Goal: Task Accomplishment & Management: Manage account settings

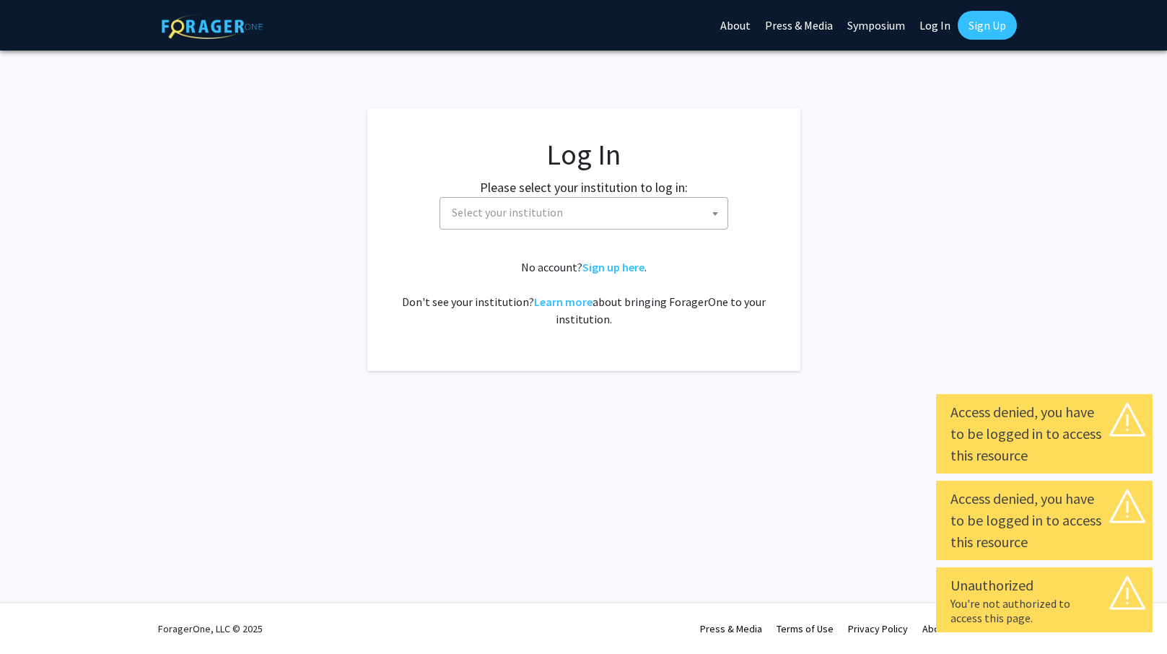
select select
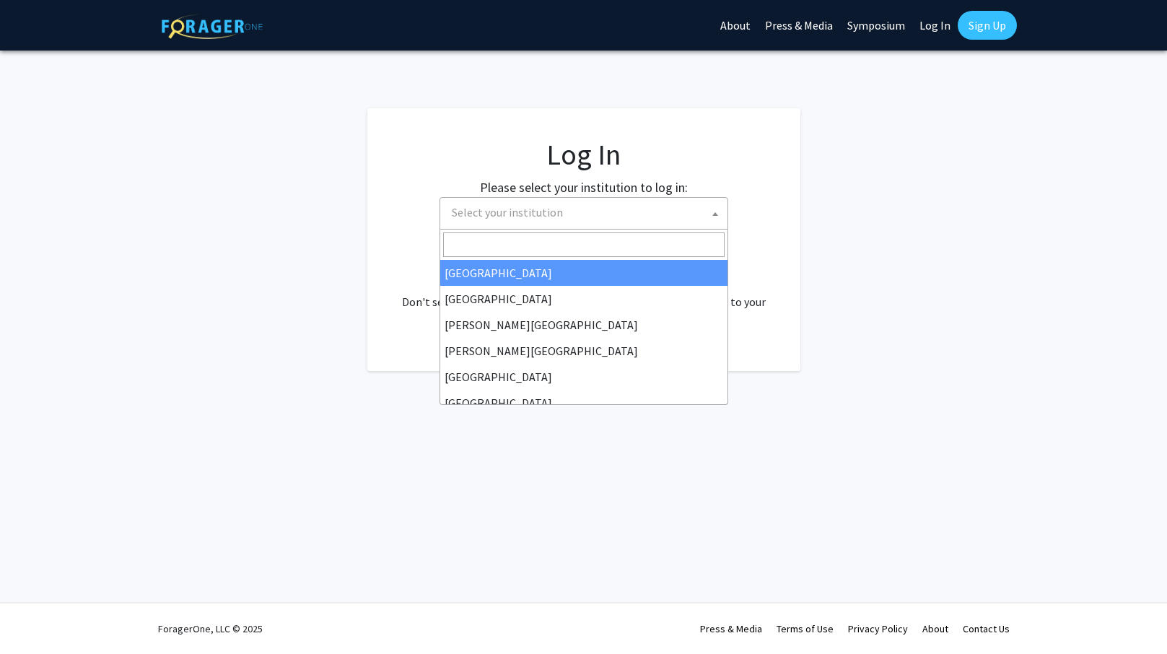
click at [580, 215] on span "Select your institution" at bounding box center [586, 213] width 281 height 30
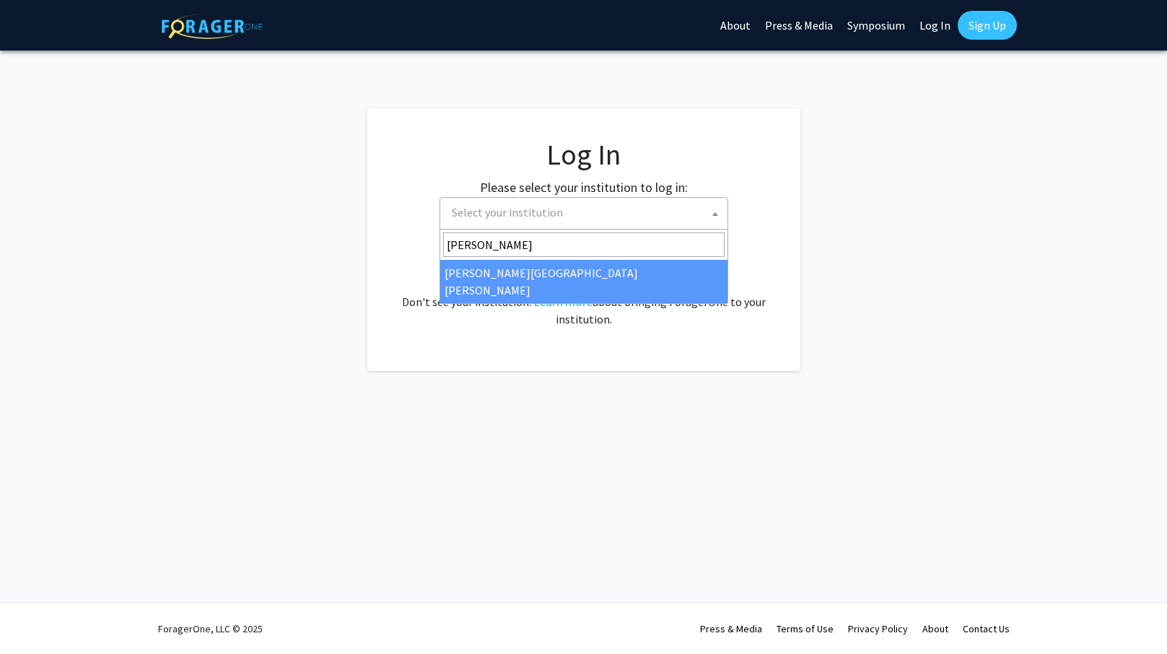
type input "[PERSON_NAME]"
select select "1"
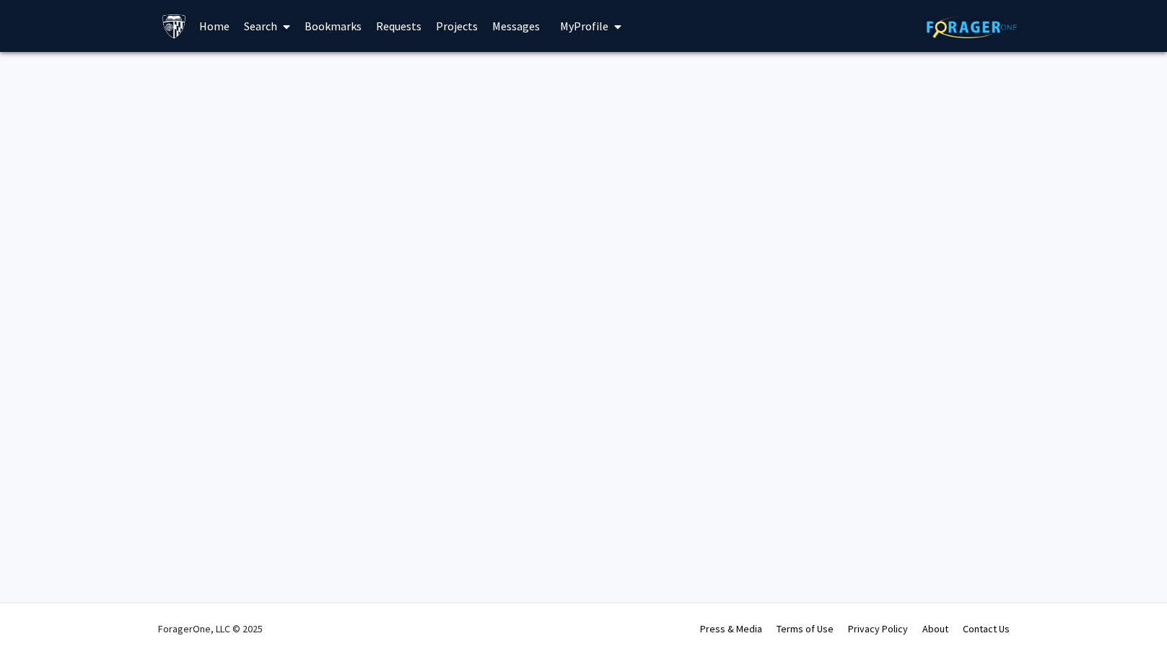
click at [213, 25] on link "Home" at bounding box center [214, 26] width 45 height 50
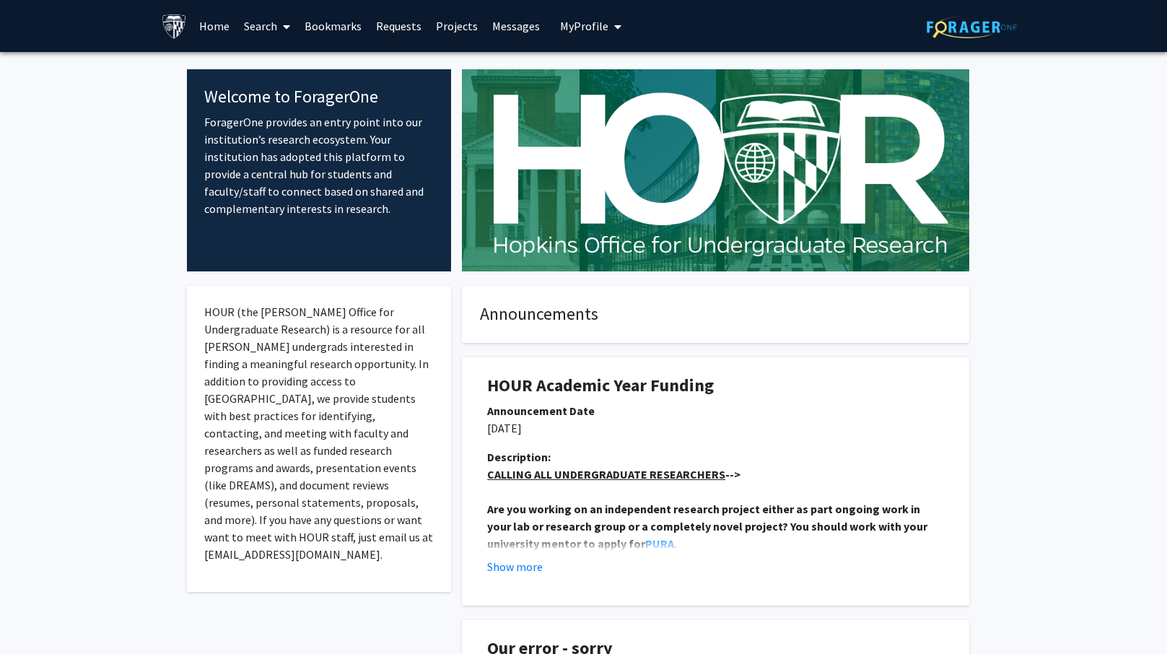
click at [568, 25] on span "My Profile" at bounding box center [584, 26] width 48 height 14
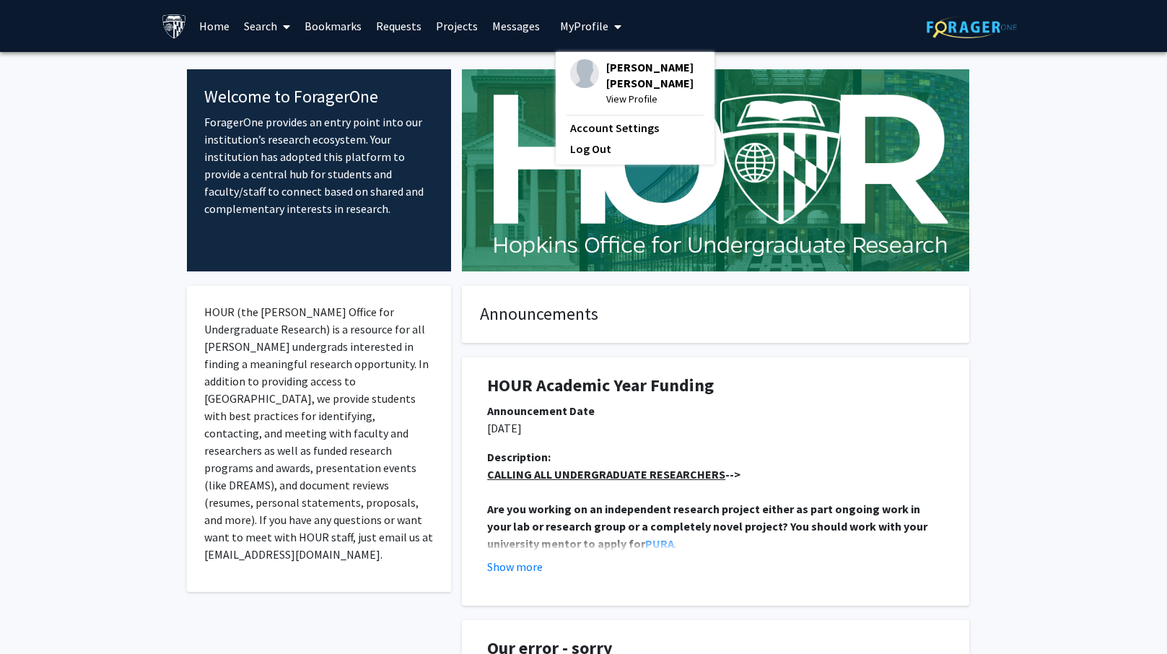
click at [606, 98] on span "View Profile" at bounding box center [653, 99] width 94 height 16
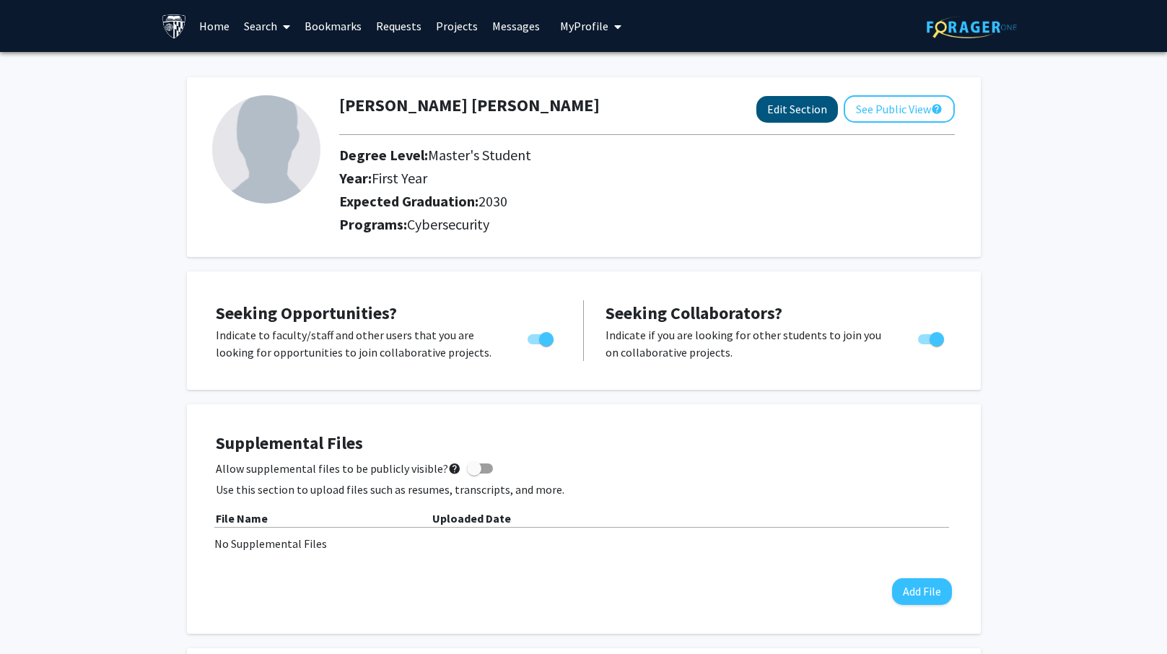
click at [801, 105] on button "Edit Section" at bounding box center [797, 109] width 82 height 27
select select "first_year"
select select "2030"
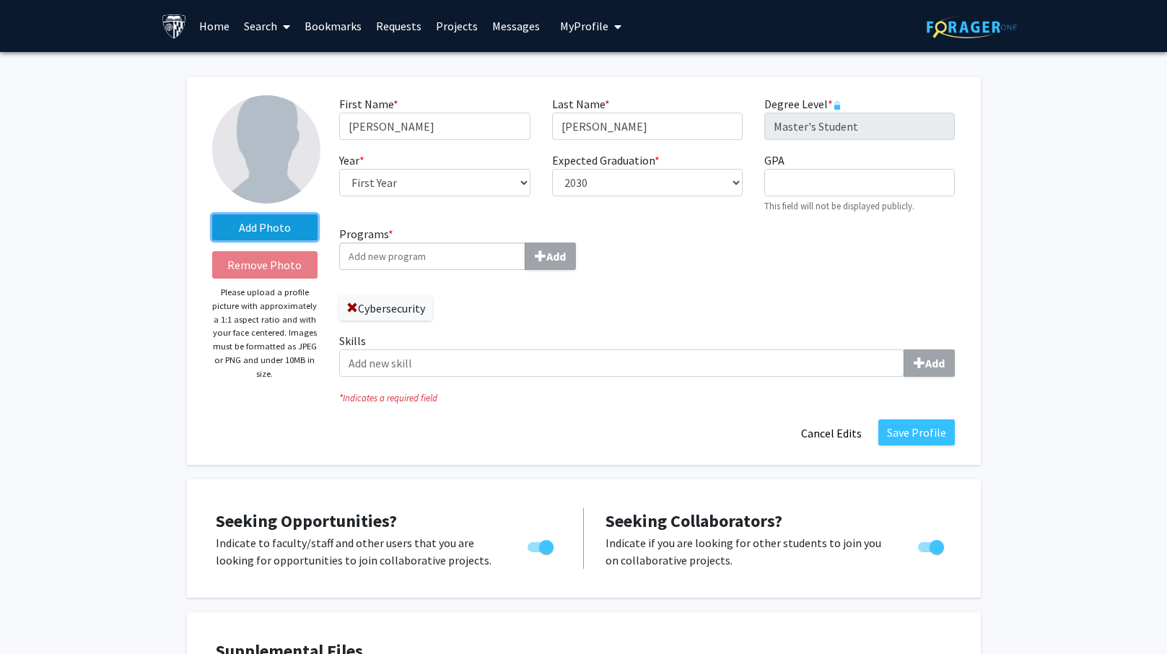
click at [266, 230] on label "Add Photo" at bounding box center [265, 227] width 106 height 26
click at [0, 0] on input "Add Photo" at bounding box center [0, 0] width 0 height 0
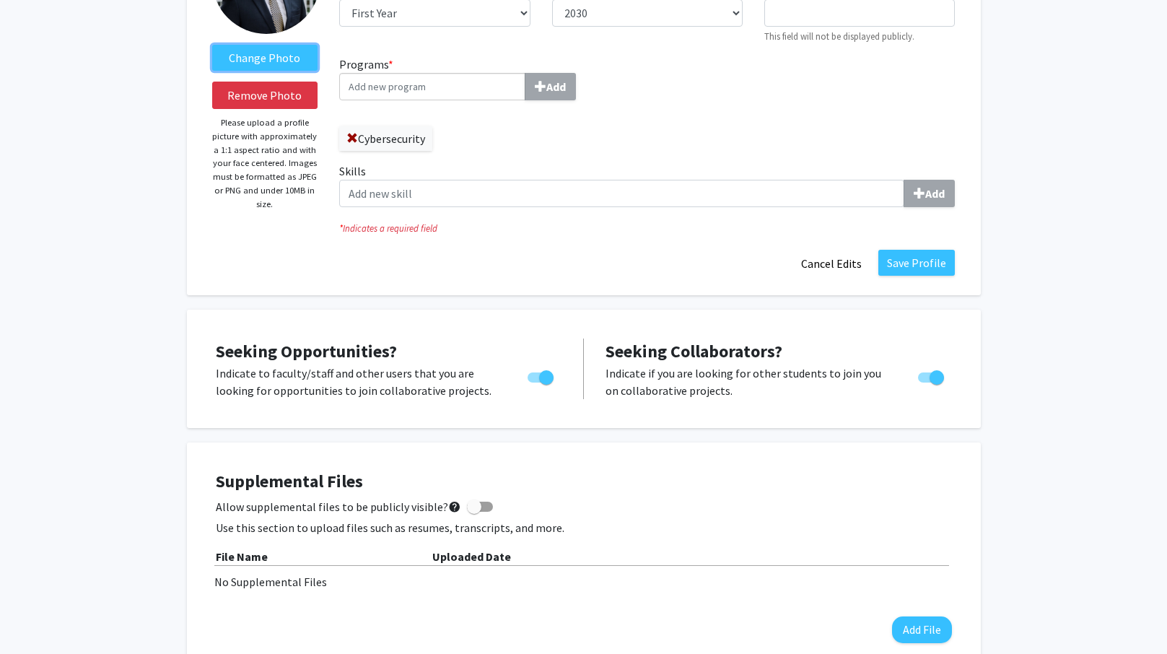
scroll to position [235, 0]
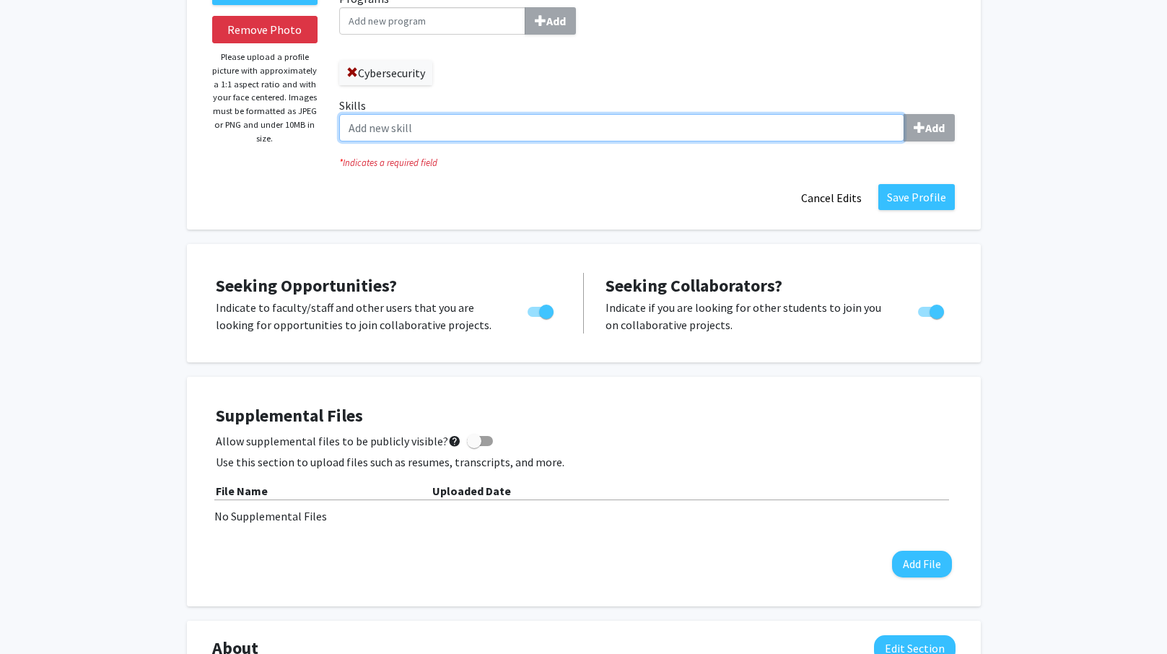
click at [404, 130] on input "Skills Add" at bounding box center [621, 127] width 565 height 27
type input "P"
type input "Technical Program Management"
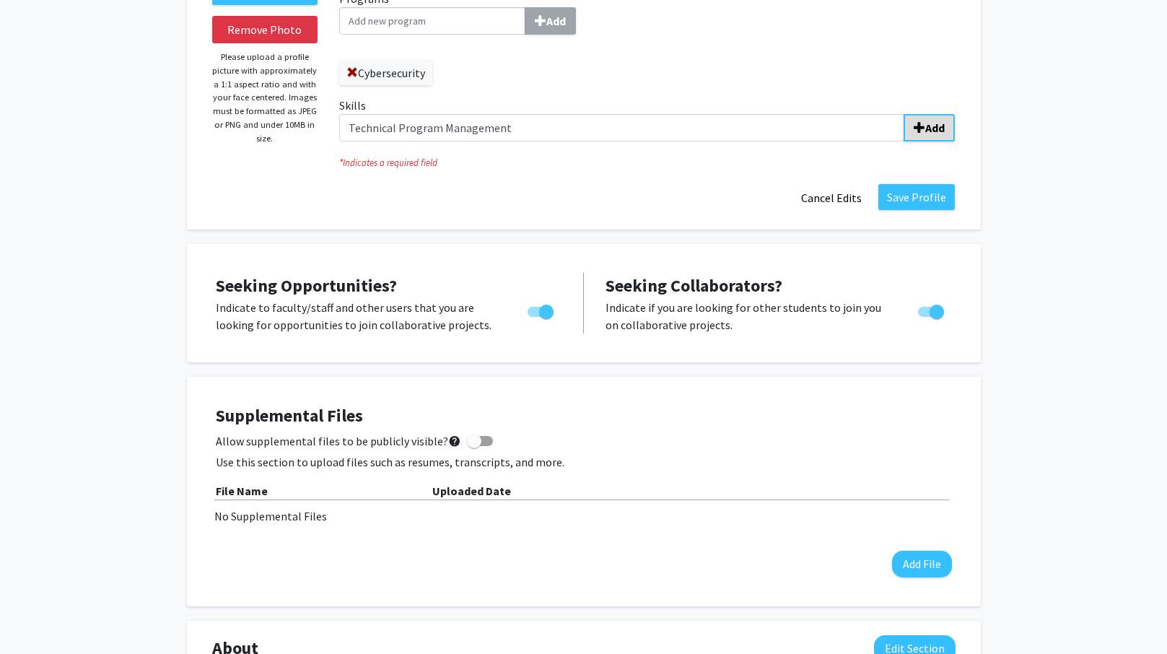
click at [927, 135] on b "Add" at bounding box center [934, 127] width 19 height 14
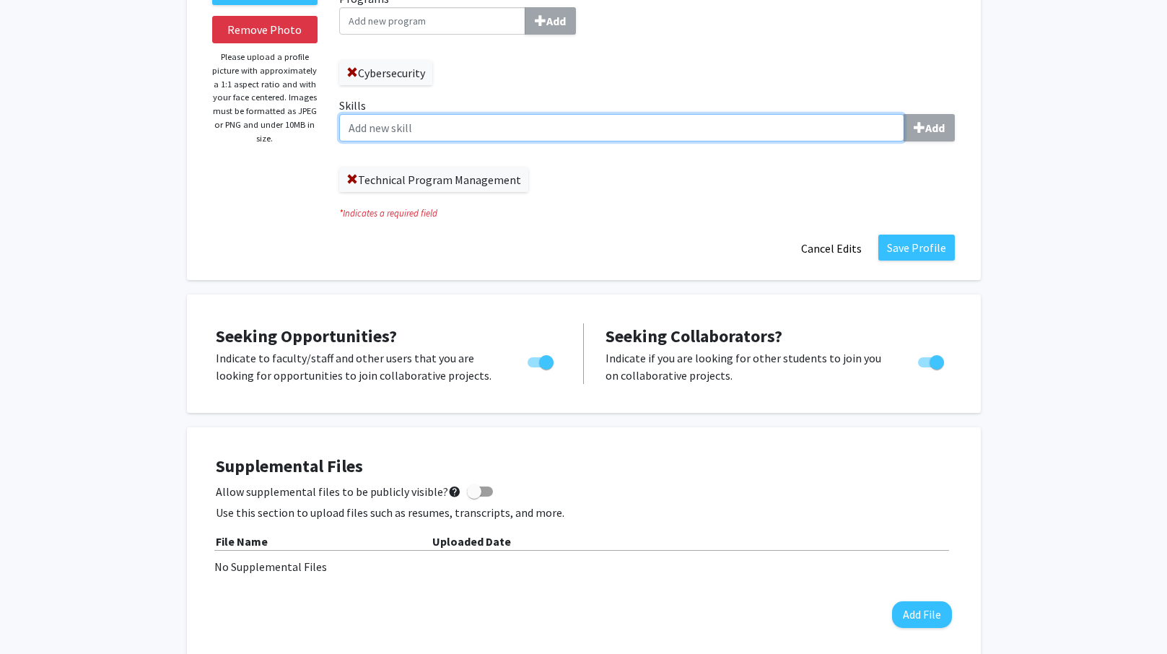
click at [467, 131] on input "Skills Add" at bounding box center [621, 127] width 565 height 27
type input "SecOC"
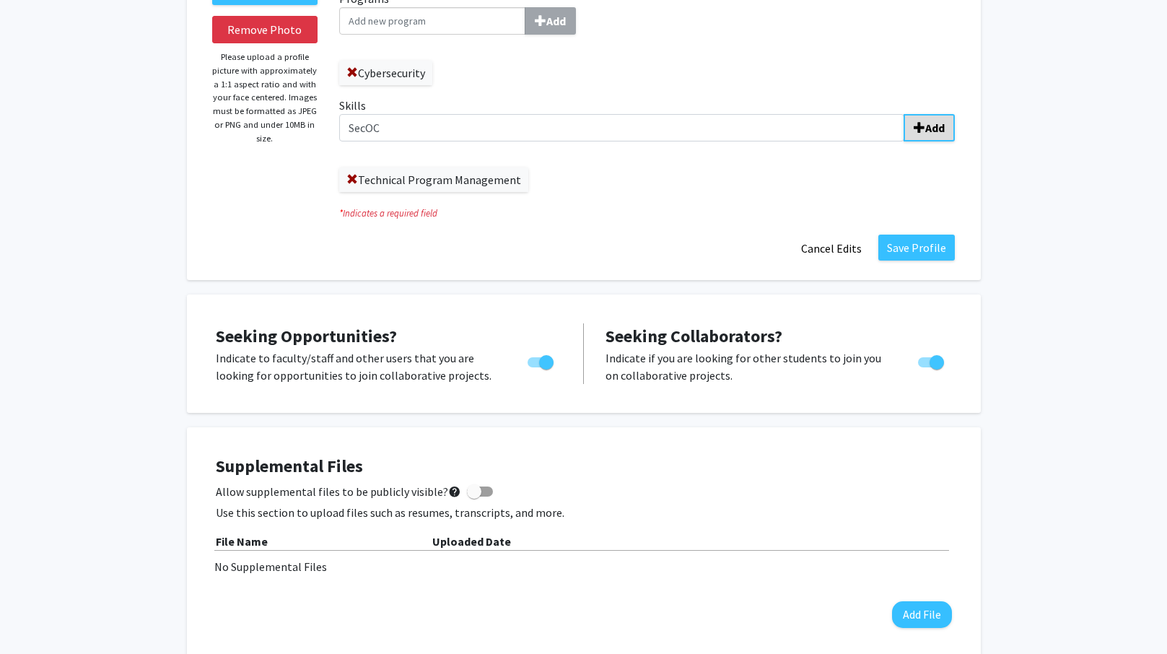
click at [920, 132] on span "submit" at bounding box center [919, 128] width 12 height 12
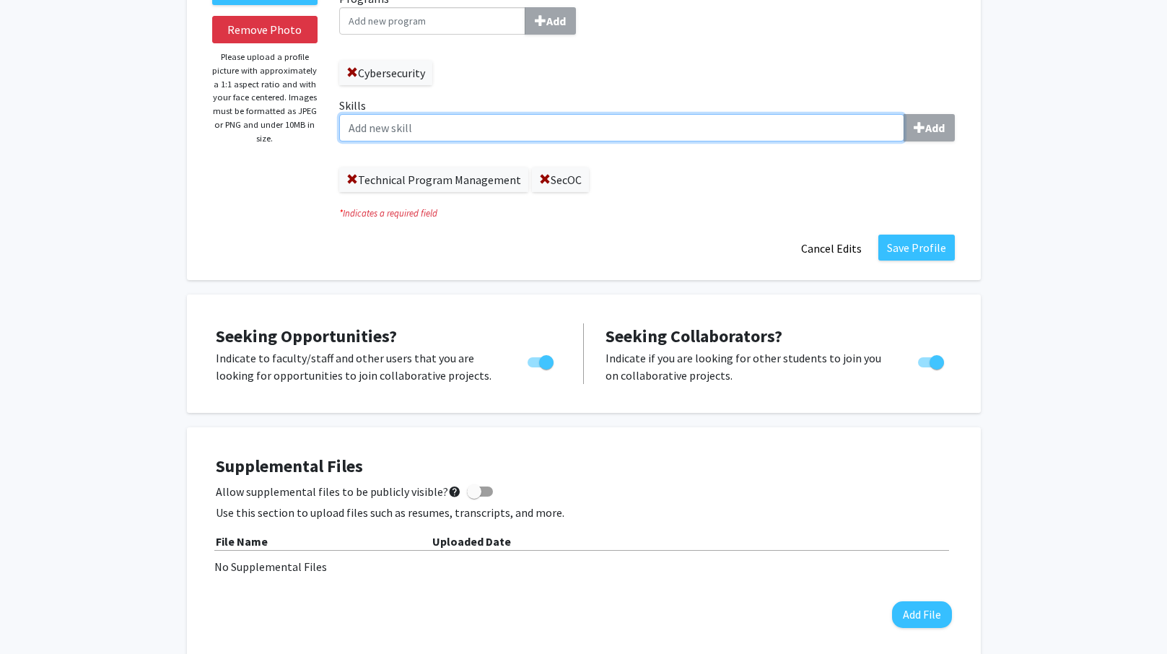
click at [482, 127] on input "Skills Add" at bounding box center [621, 127] width 565 height 27
type input "C"
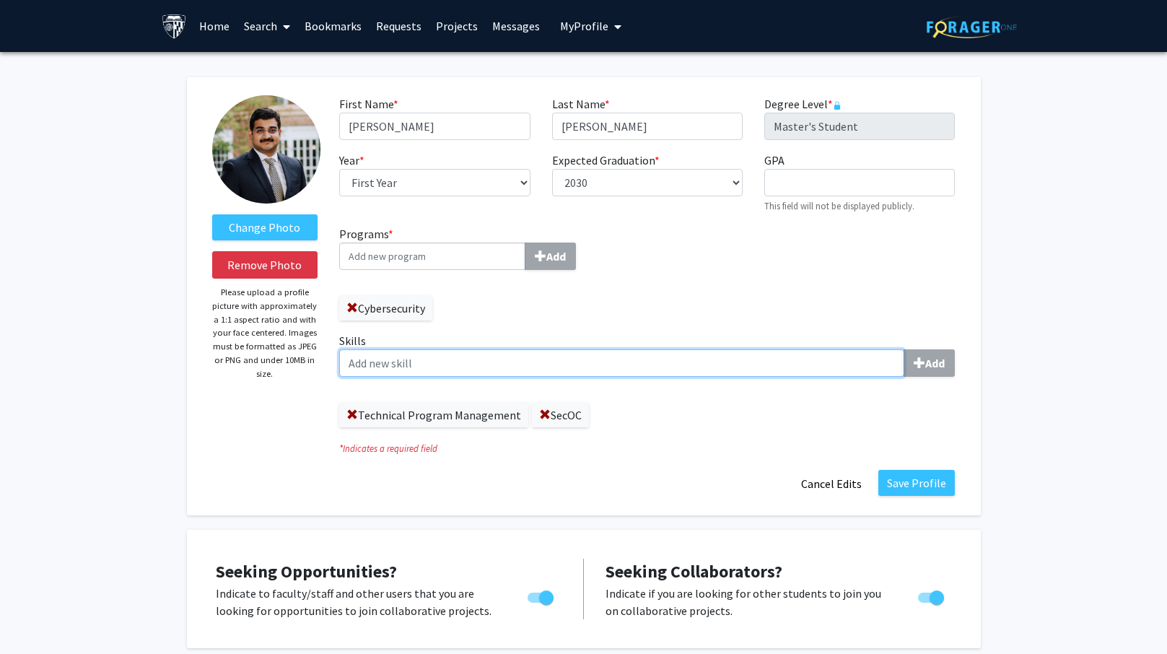
scroll to position [0, 0]
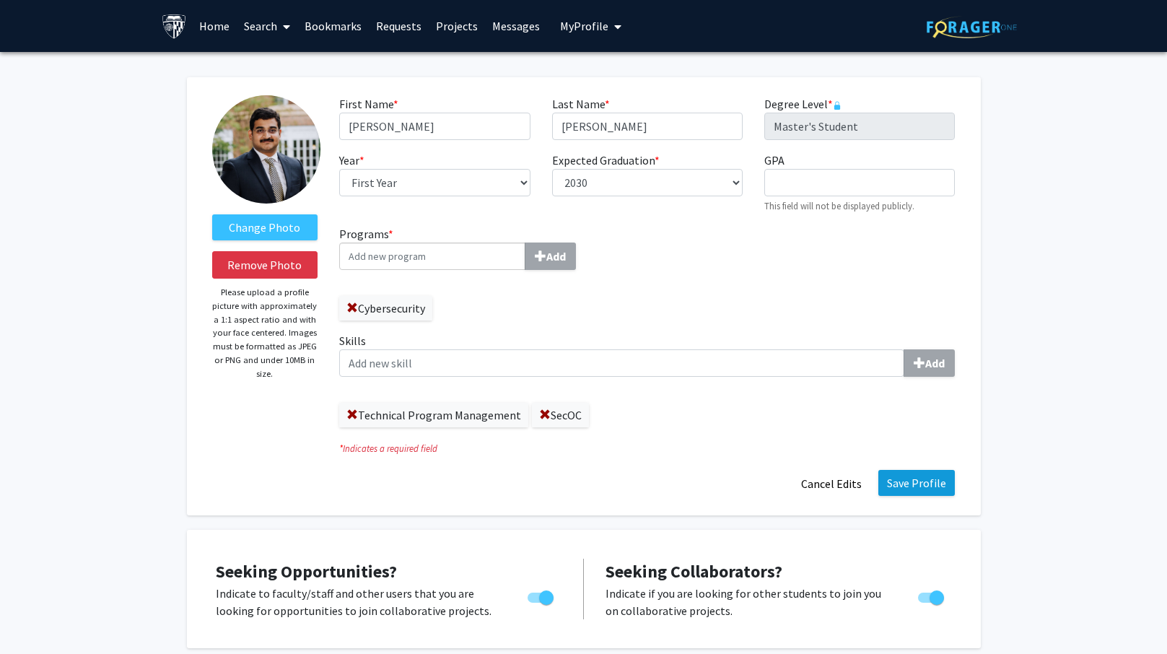
click at [905, 489] on button "Save Profile" at bounding box center [916, 483] width 76 height 26
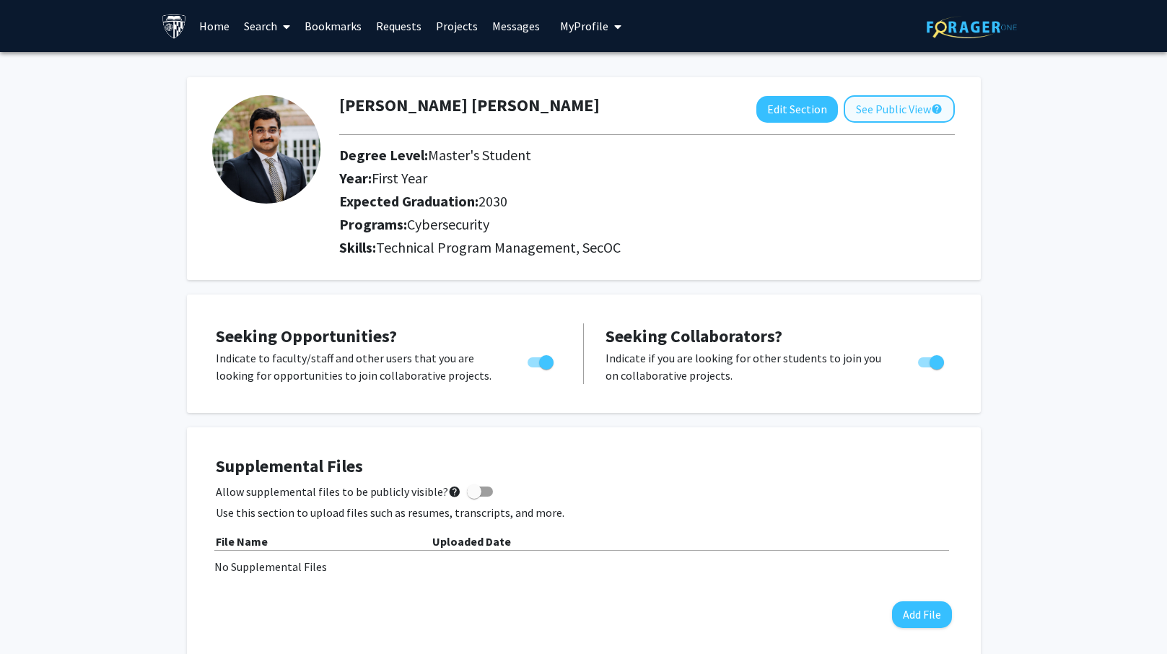
click at [913, 114] on button "See Public View help" at bounding box center [898, 108] width 111 height 27
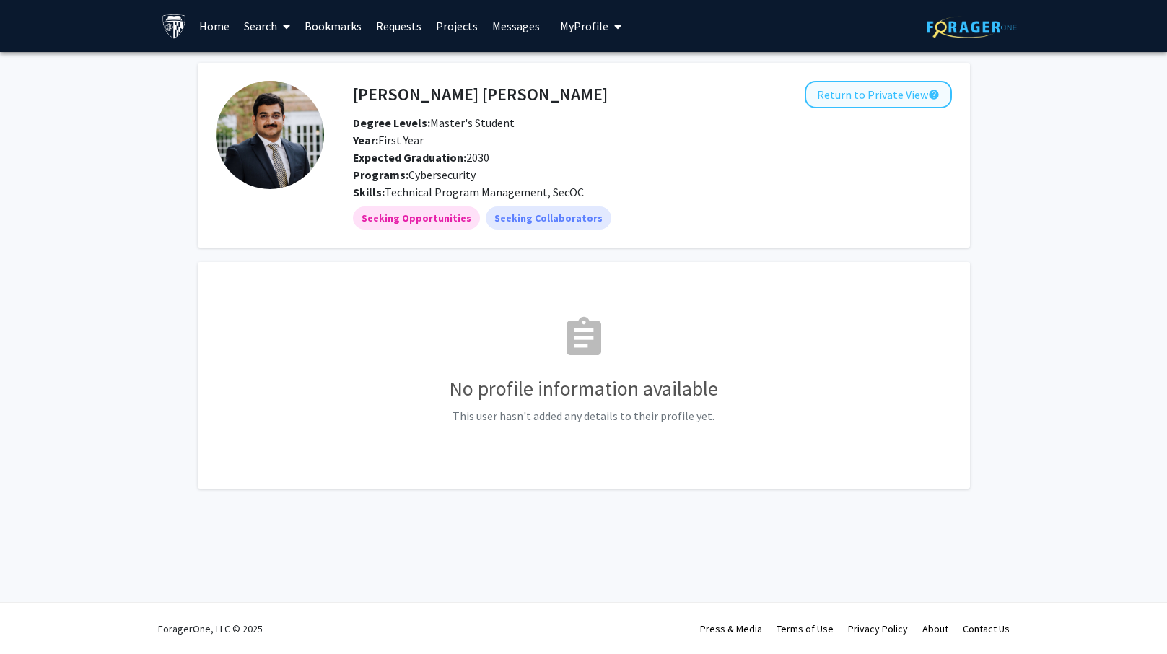
click at [845, 102] on button "Return to Private View help" at bounding box center [877, 94] width 147 height 27
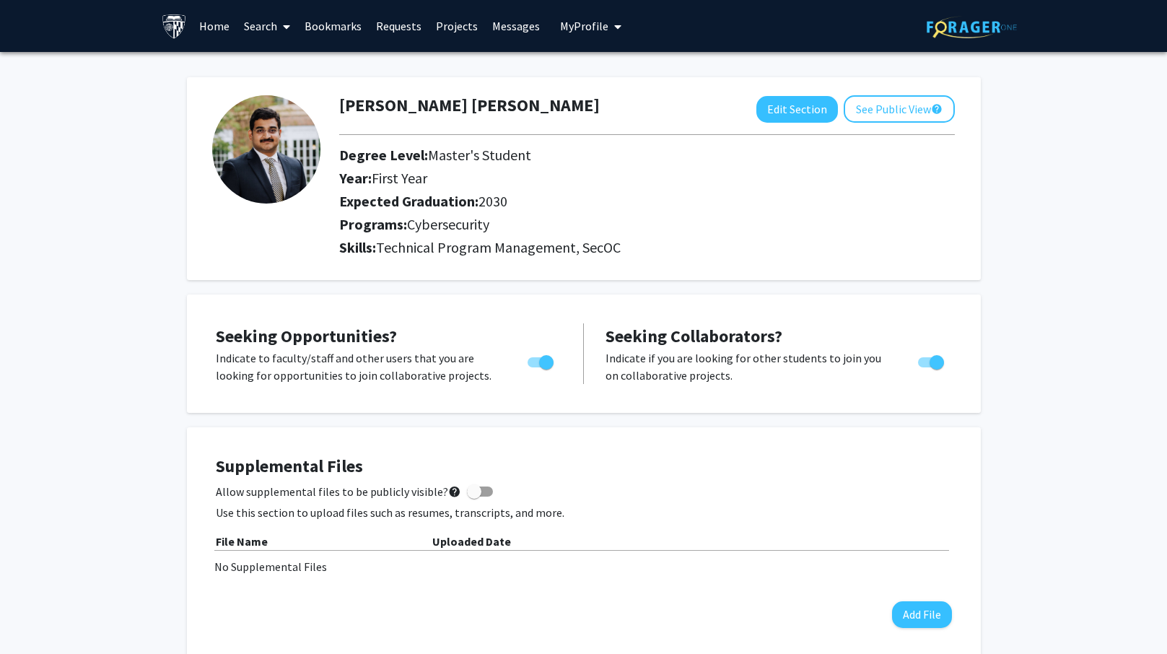
click at [447, 20] on link "Projects" at bounding box center [457, 26] width 56 height 50
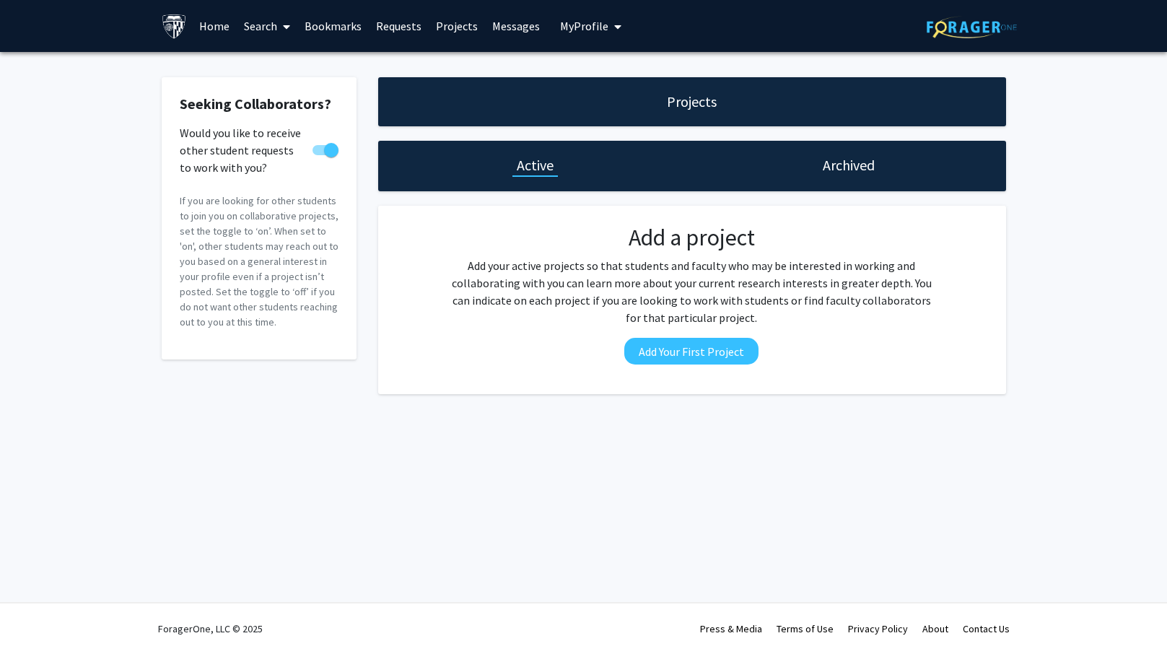
click at [817, 177] on div "Archived" at bounding box center [849, 166] width 314 height 50
click at [836, 168] on h1 "Archived" at bounding box center [848, 165] width 52 height 20
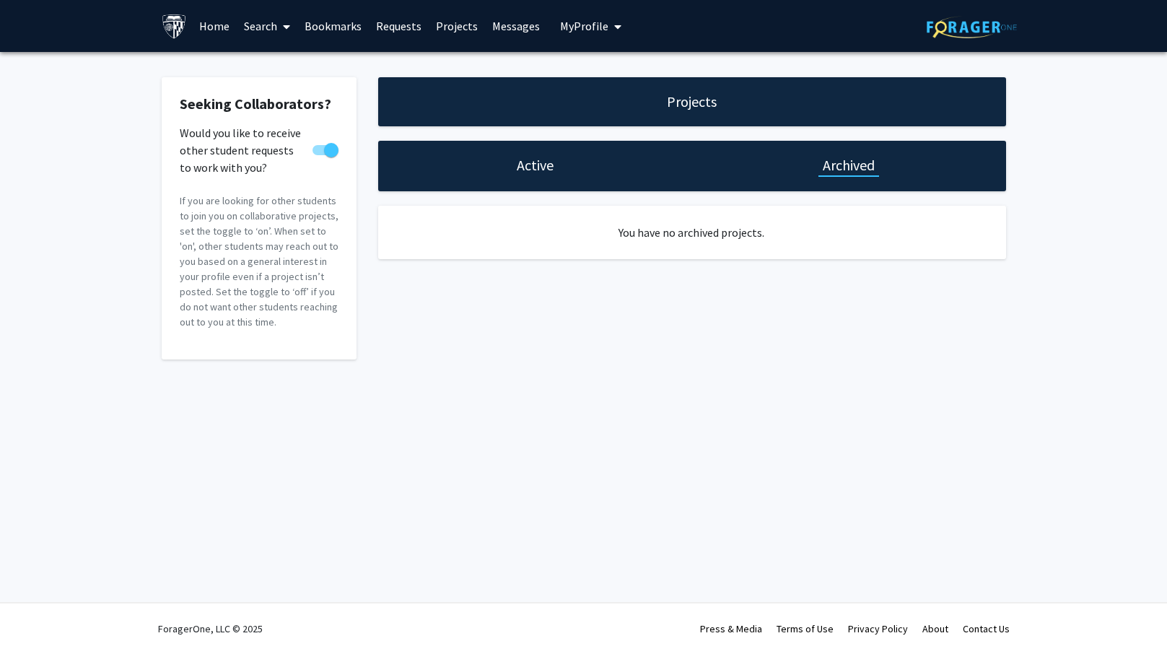
click at [333, 24] on link "Bookmarks" at bounding box center [332, 26] width 71 height 50
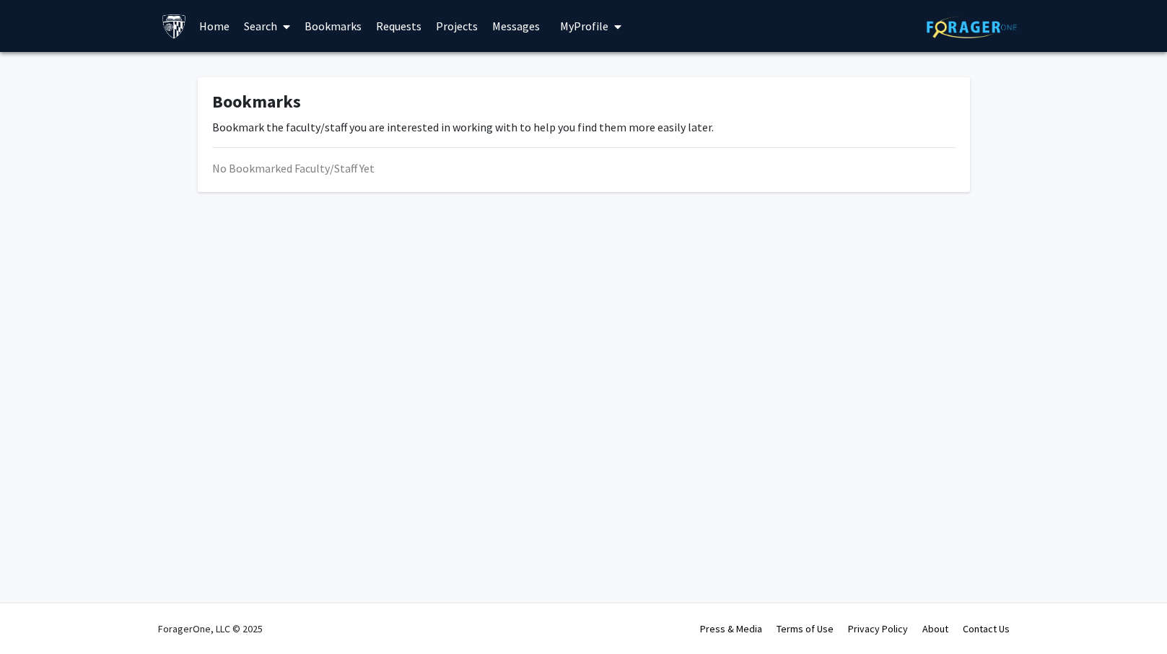
click at [260, 34] on link "Search" at bounding box center [267, 26] width 61 height 50
click at [285, 126] on span "Funding, Programs, & External Opportunities" at bounding box center [371, 124] width 268 height 29
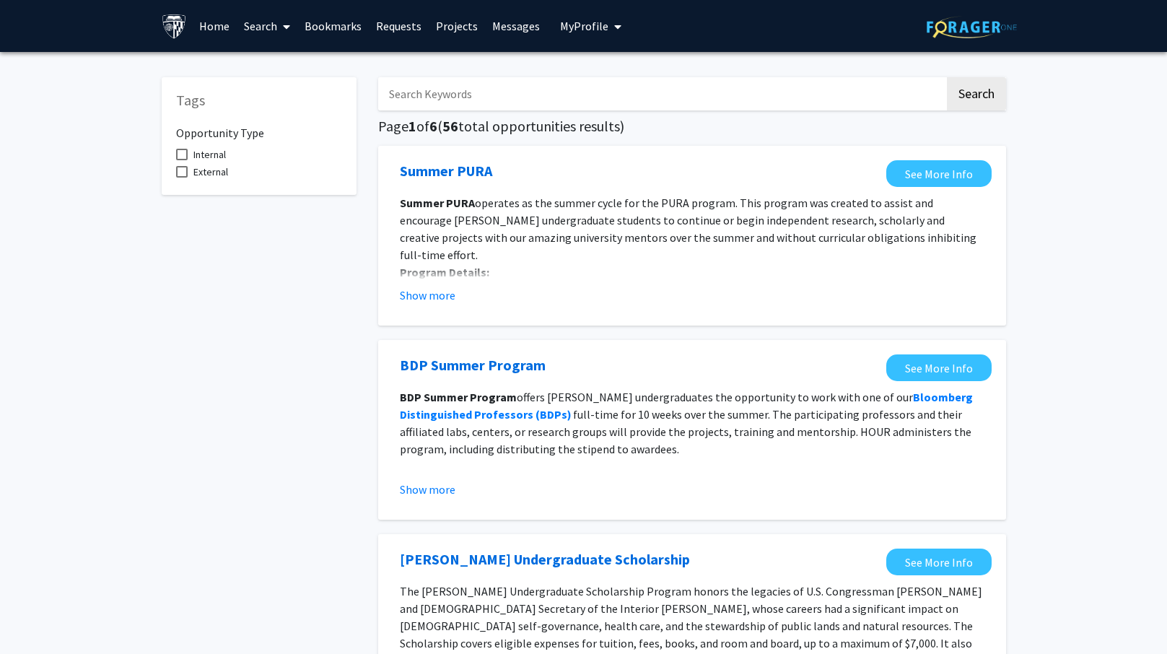
scroll to position [1, 0]
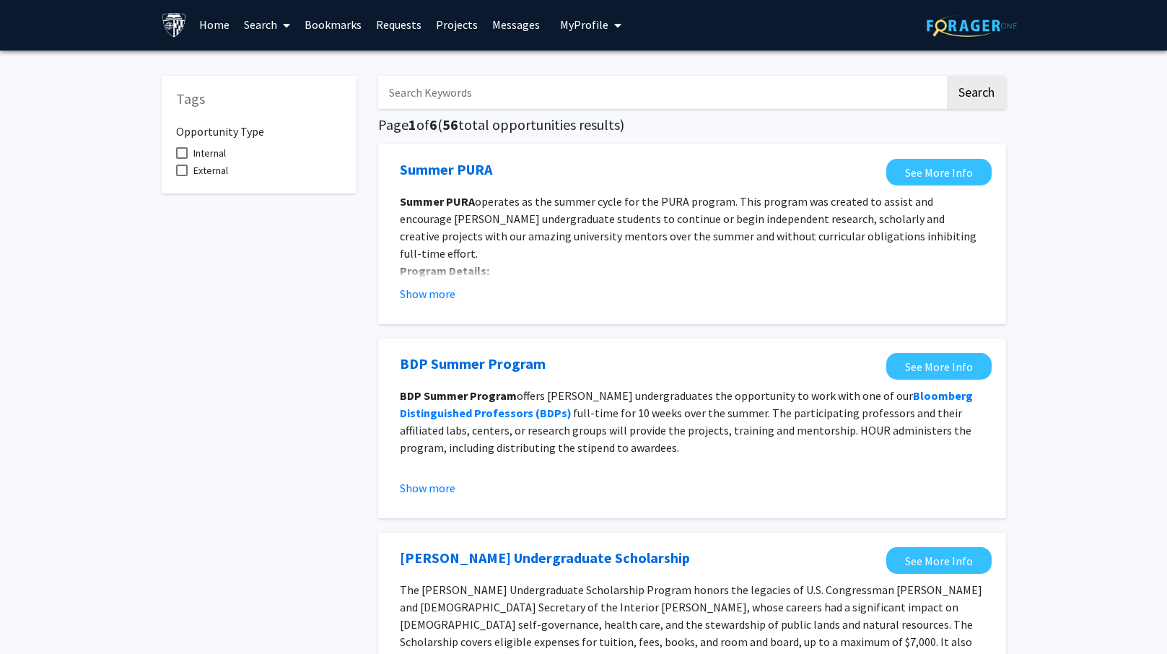
click at [183, 174] on span at bounding box center [182, 170] width 12 height 12
click at [182, 176] on input "External" at bounding box center [181, 176] width 1 height 1
checkbox input "true"
